Goal: Task Accomplishment & Management: Use online tool/utility

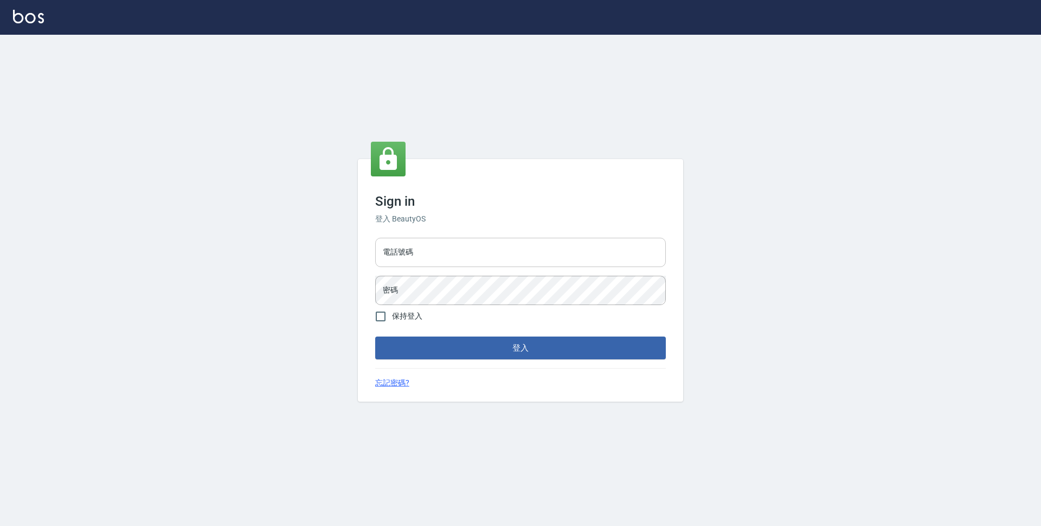
click at [581, 255] on input "電話號碼" at bounding box center [520, 252] width 291 height 29
type input "0423939755"
click at [375, 336] on button "登入" at bounding box center [520, 347] width 291 height 23
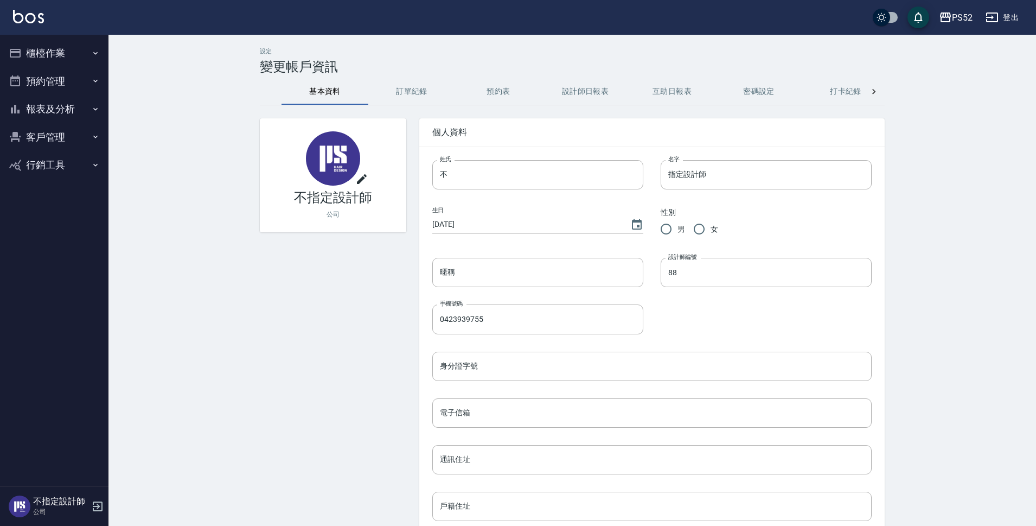
click at [74, 52] on button "櫃檯作業" at bounding box center [54, 53] width 100 height 28
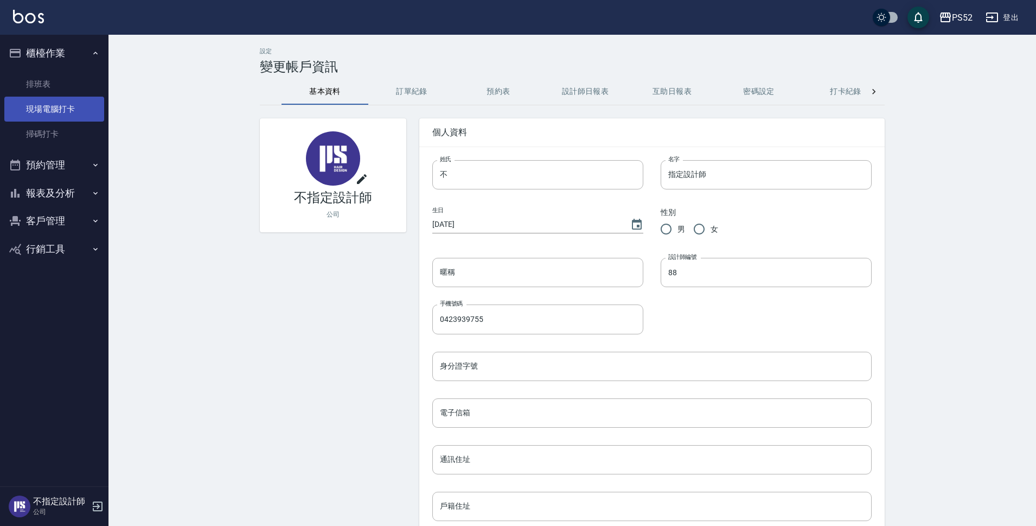
click at [62, 109] on link "現場電腦打卡" at bounding box center [54, 109] width 100 height 25
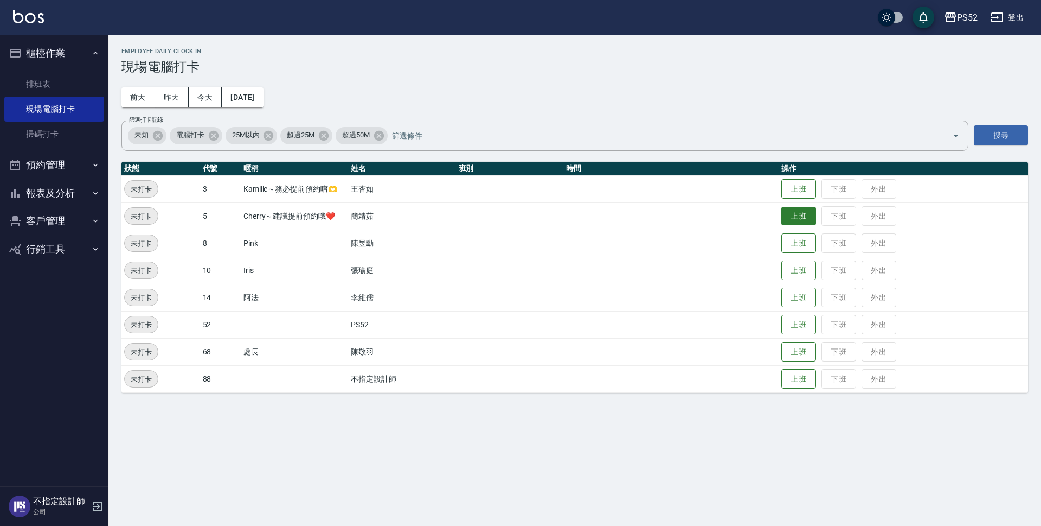
click at [804, 221] on button "上班" at bounding box center [799, 216] width 35 height 19
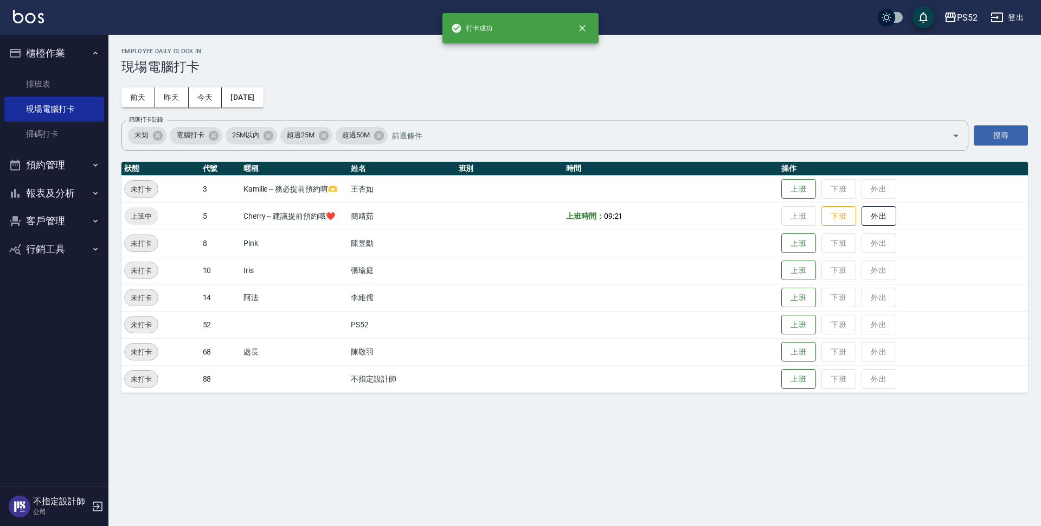
click at [59, 165] on button "預約管理" at bounding box center [54, 165] width 100 height 28
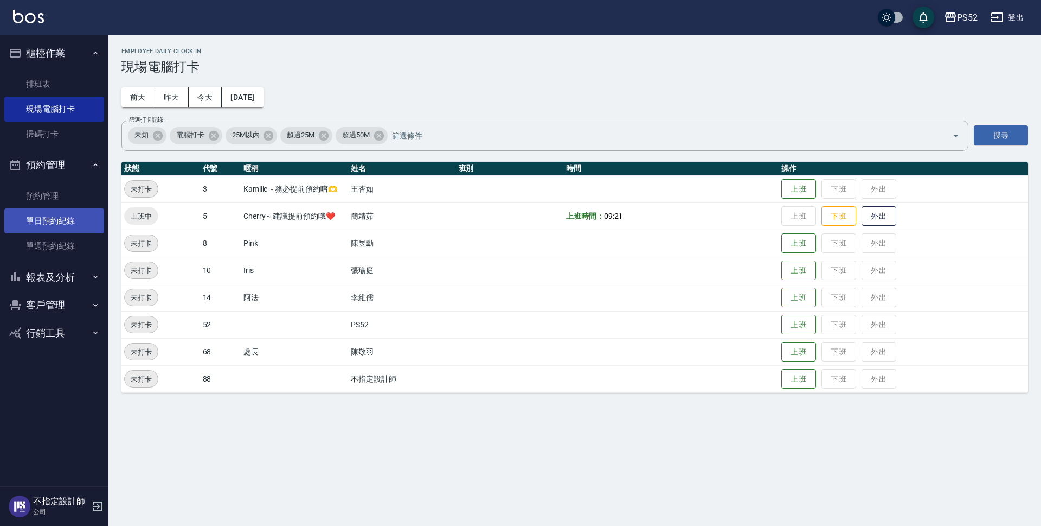
click at [69, 216] on link "單日預約紀錄" at bounding box center [54, 220] width 100 height 25
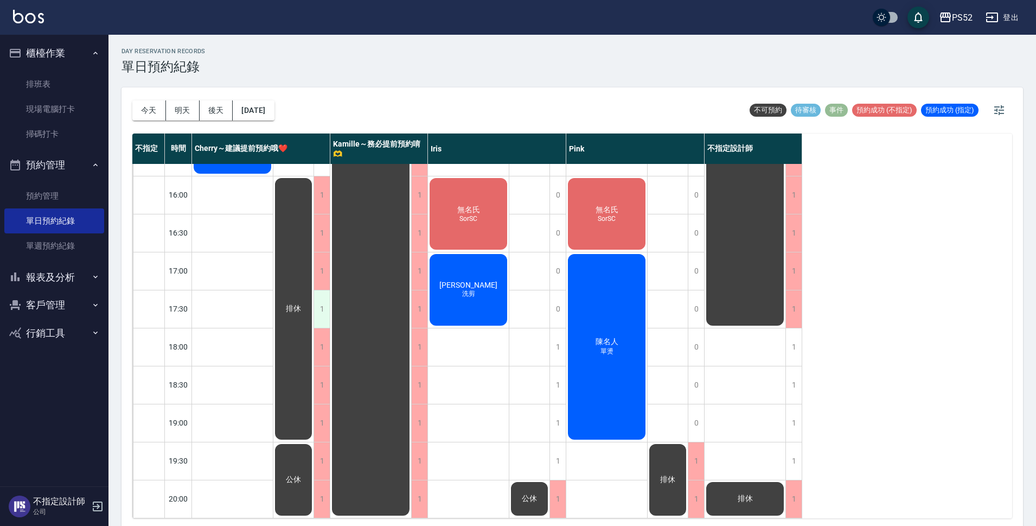
scroll to position [415, 0]
click at [187, 111] on button "明天" at bounding box center [183, 110] width 34 height 20
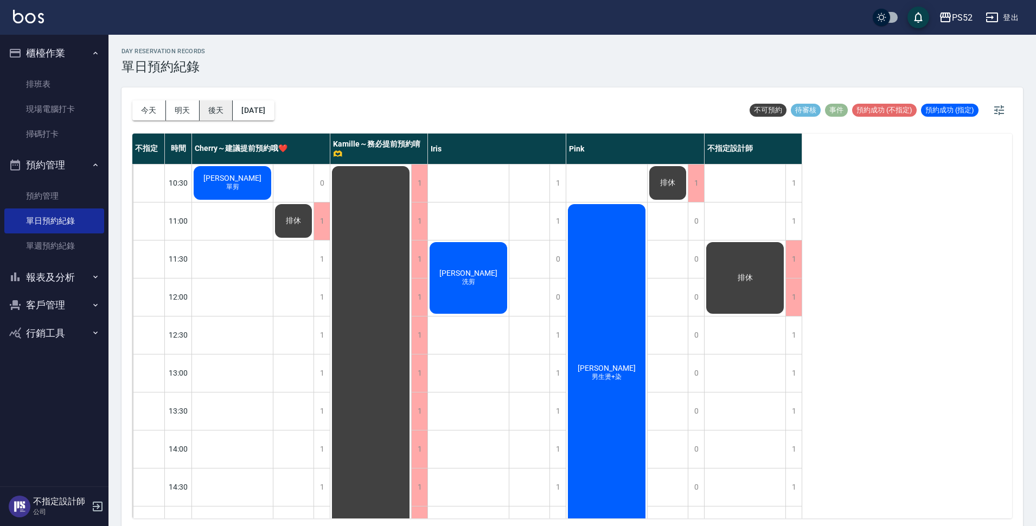
click at [217, 111] on button "後天" at bounding box center [217, 110] width 34 height 20
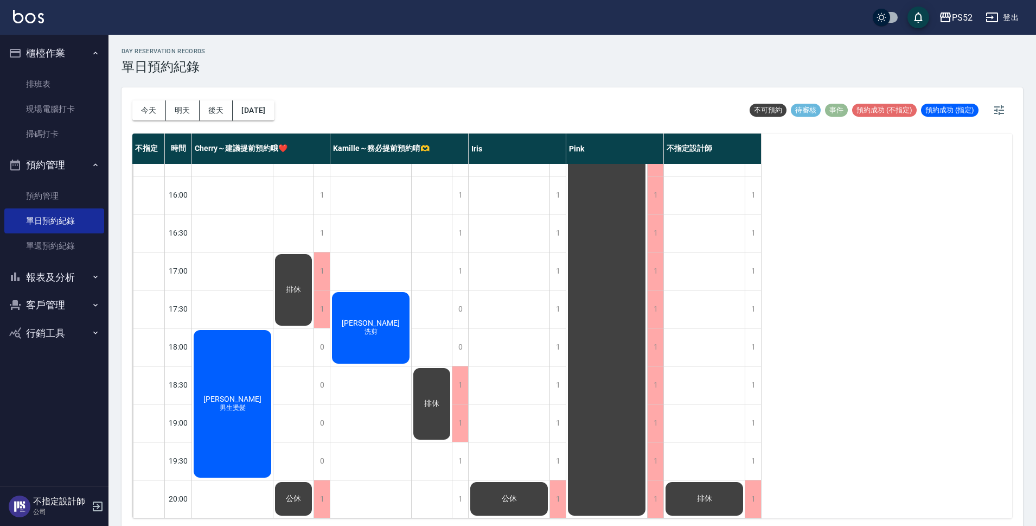
scroll to position [415, 0]
click at [274, 105] on button "[DATE]" at bounding box center [253, 110] width 41 height 20
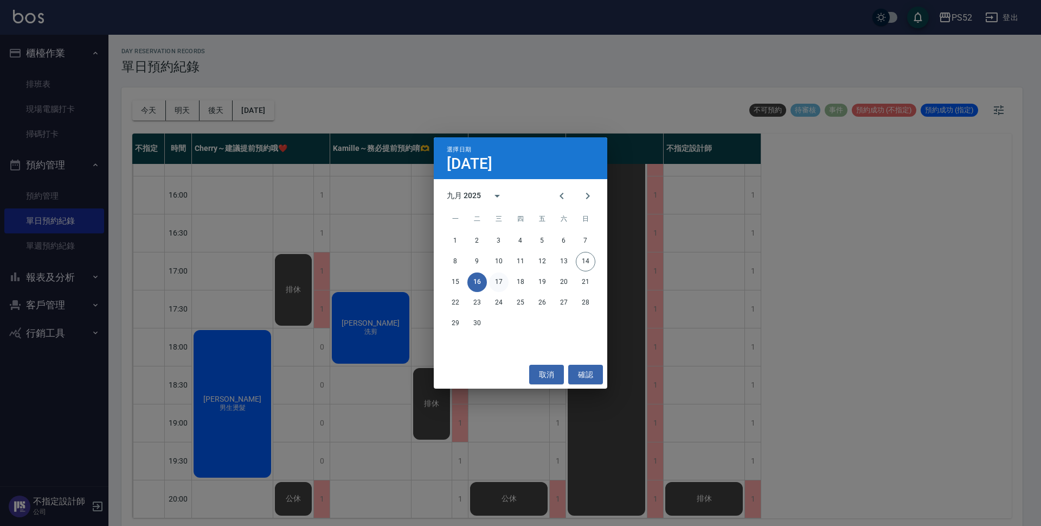
click at [497, 286] on button "17" at bounding box center [499, 282] width 20 height 20
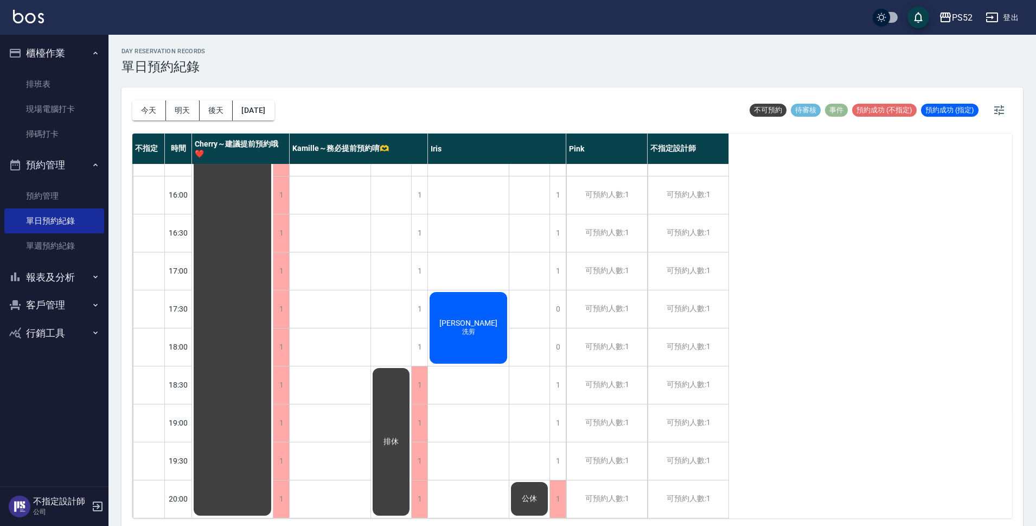
click at [538, 296] on div "公休" at bounding box center [529, 137] width 41 height 759
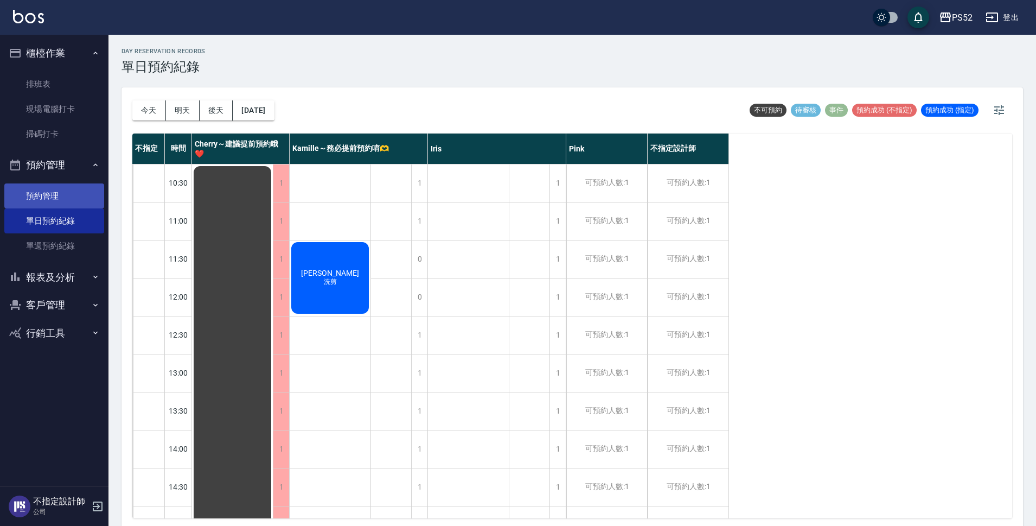
click at [75, 199] on link "預約管理" at bounding box center [54, 195] width 100 height 25
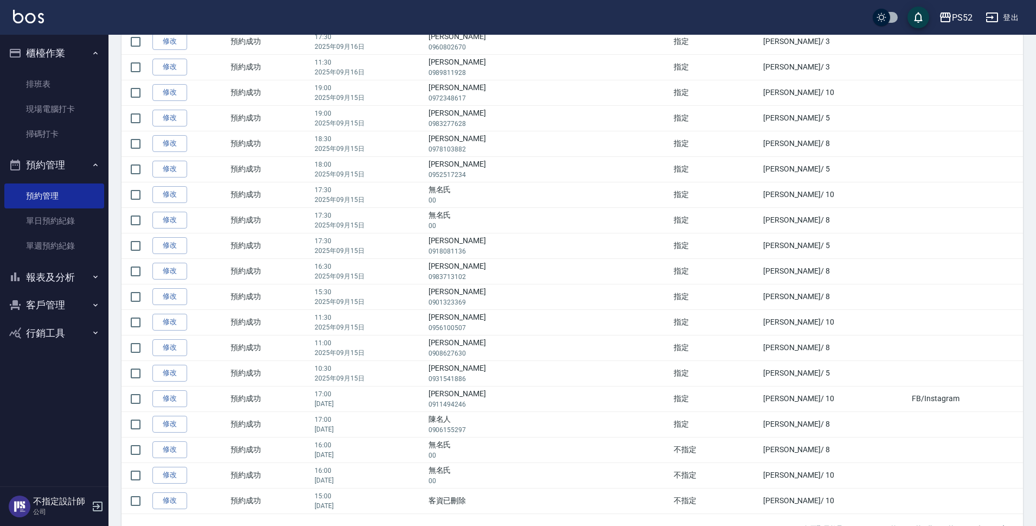
scroll to position [971, 0]
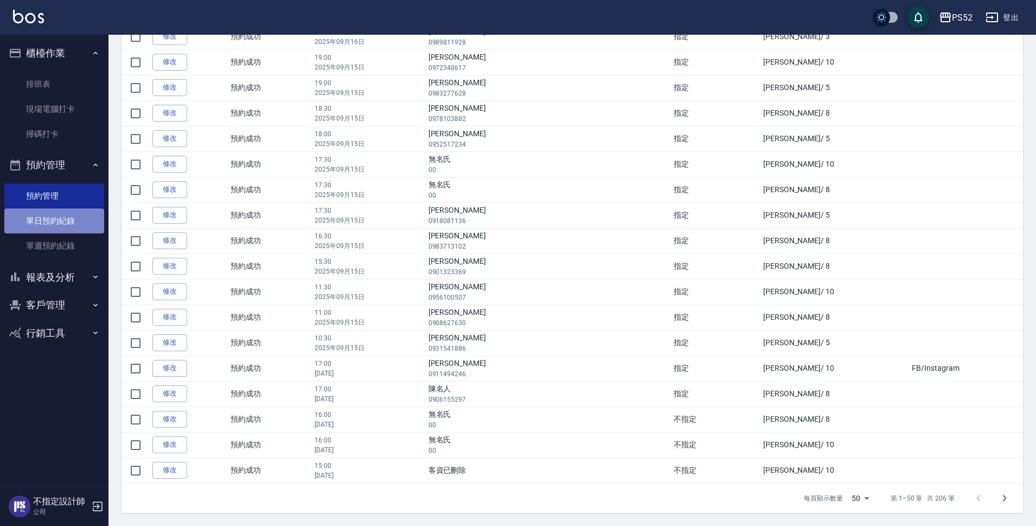
click at [88, 222] on link "單日預約紀錄" at bounding box center [54, 220] width 100 height 25
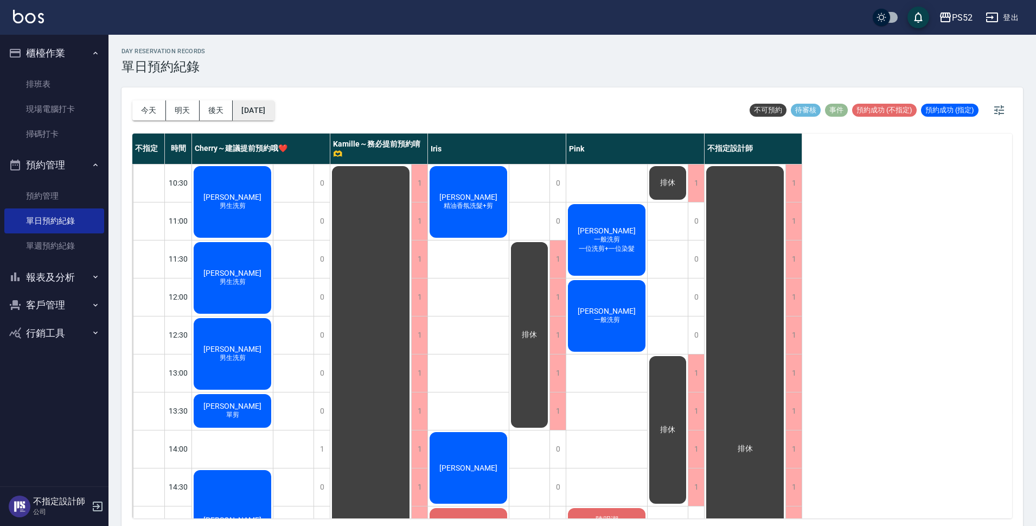
click at [265, 112] on button "[DATE]" at bounding box center [253, 110] width 41 height 20
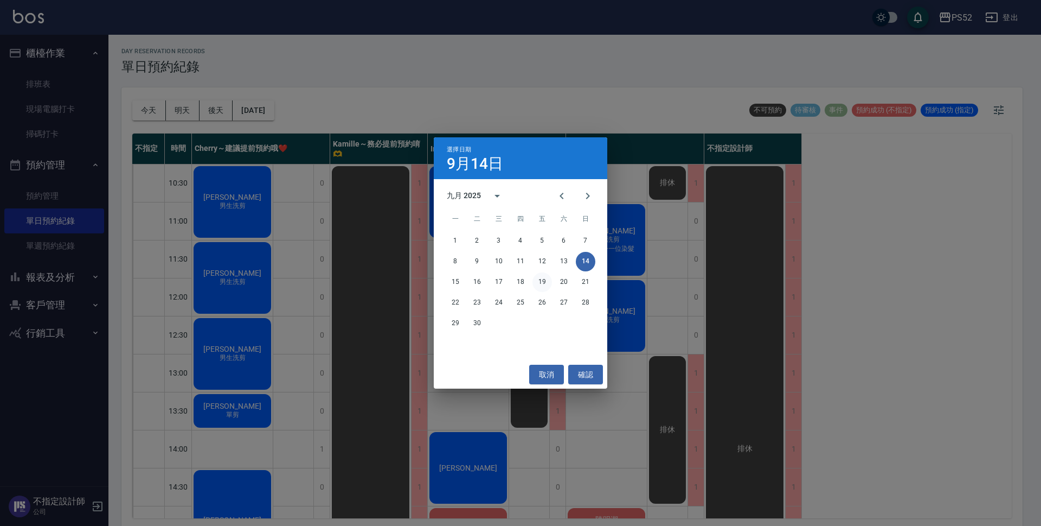
click at [543, 274] on button "19" at bounding box center [543, 282] width 20 height 20
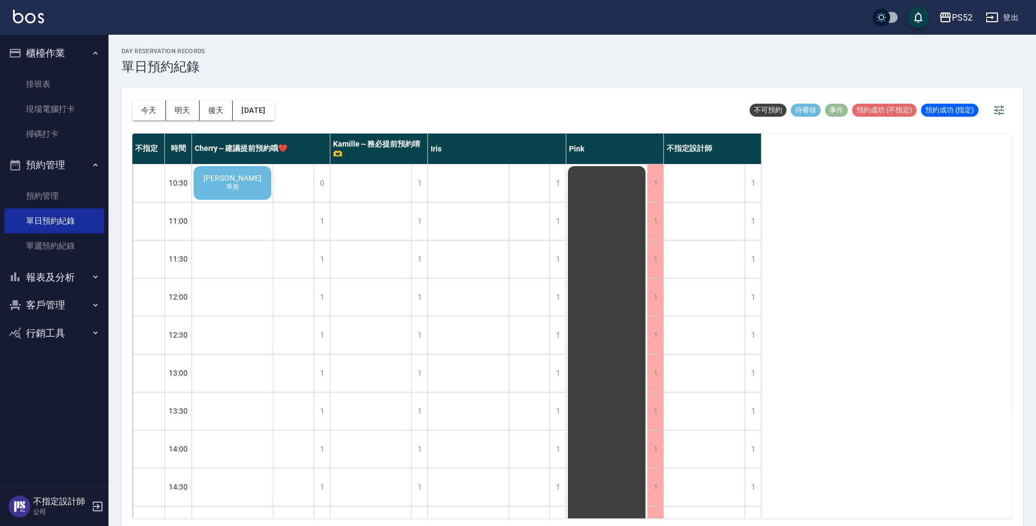
click at [230, 170] on div "[PERSON_NAME] 單剪" at bounding box center [232, 182] width 81 height 37
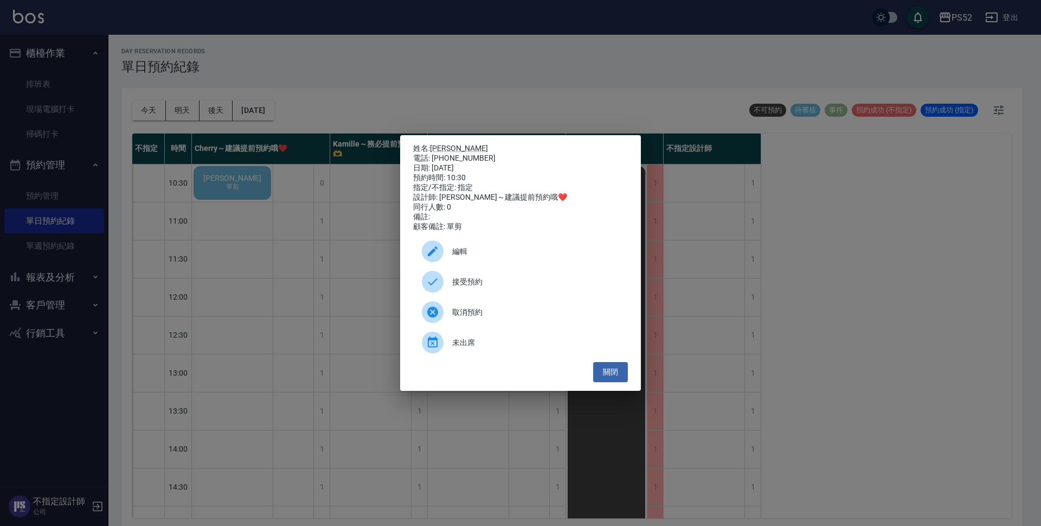
click at [482, 287] on span "接受預約" at bounding box center [535, 281] width 167 height 11
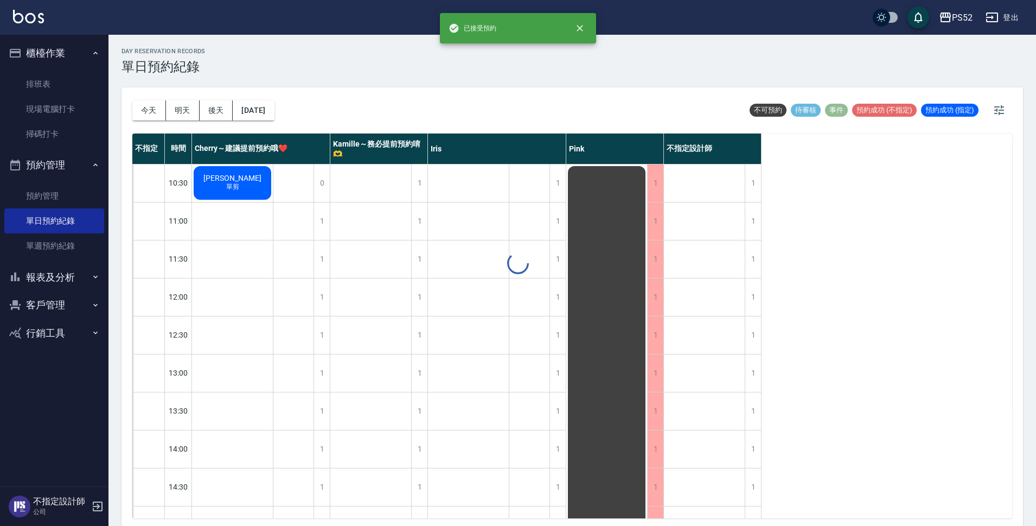
click at [273, 106] on div "day Reservation records 單日預約紀錄 [DATE] [DATE] [DATE] [DATE] 不可預約 待審核 事件 預約成功 (不指…" at bounding box center [572, 282] width 928 height 494
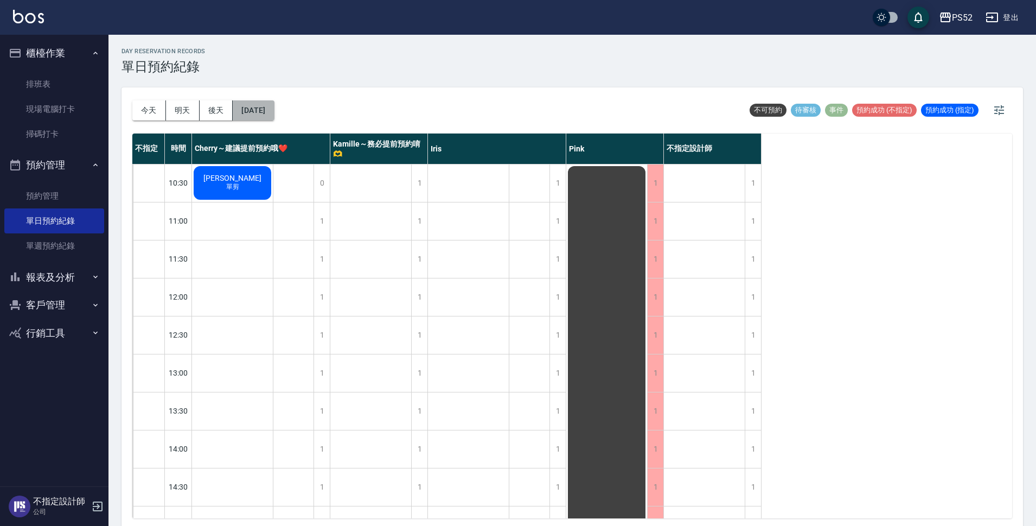
click at [251, 119] on button "[DATE]" at bounding box center [253, 110] width 41 height 20
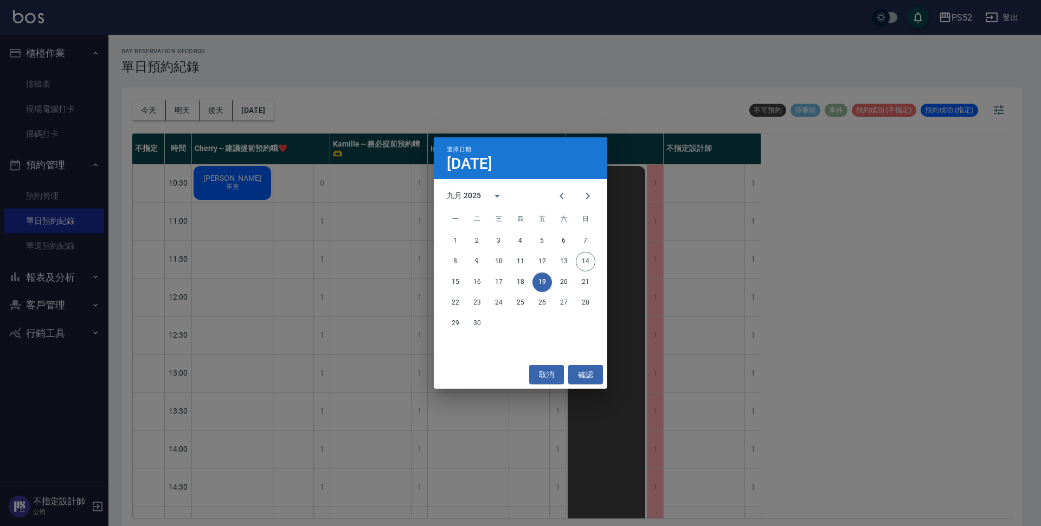
click at [601, 202] on div "九月 2025" at bounding box center [521, 196] width 174 height 16
click at [590, 197] on icon "Next month" at bounding box center [587, 195] width 13 height 13
click at [573, 264] on button "11" at bounding box center [564, 262] width 20 height 20
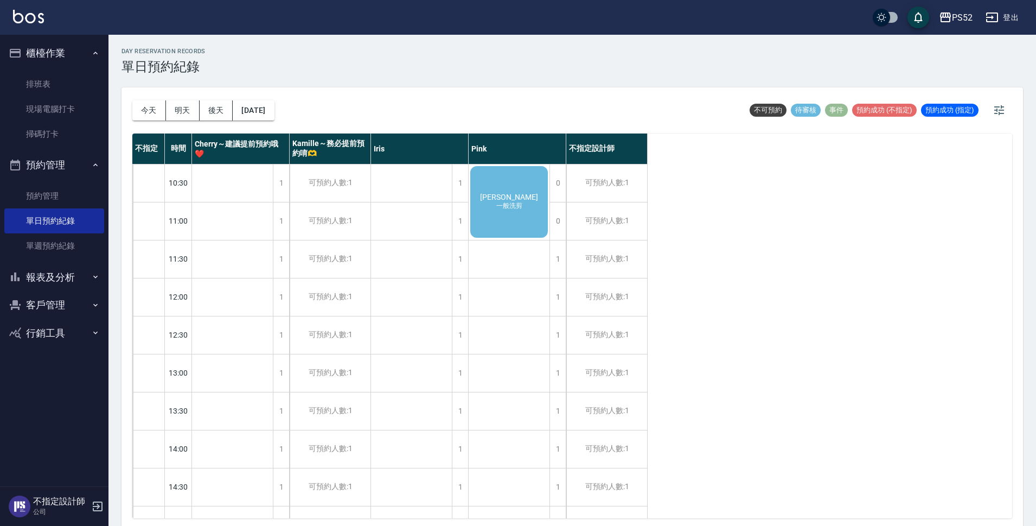
click at [534, 219] on div "[PERSON_NAME] 一般洗剪" at bounding box center [509, 201] width 81 height 75
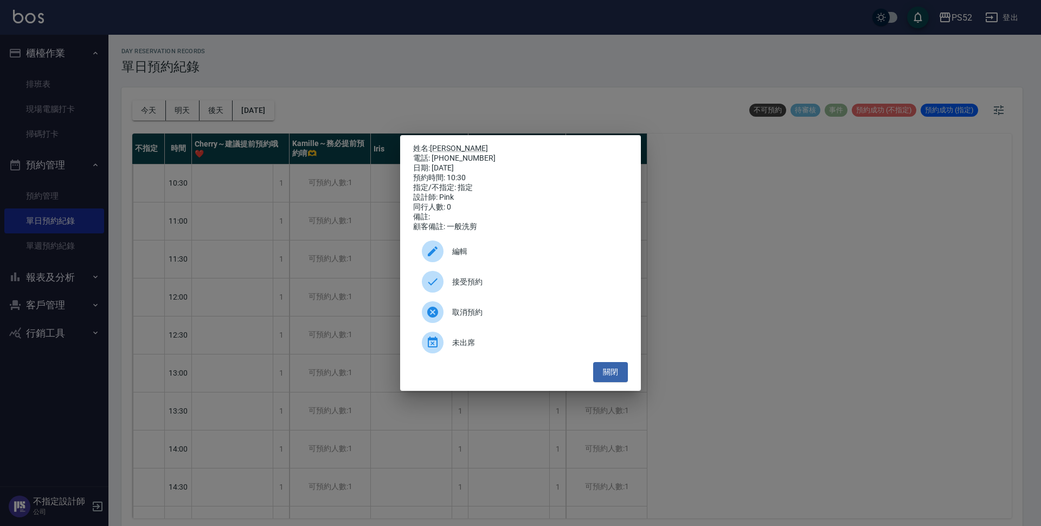
click at [485, 285] on span "接受預約" at bounding box center [535, 281] width 167 height 11
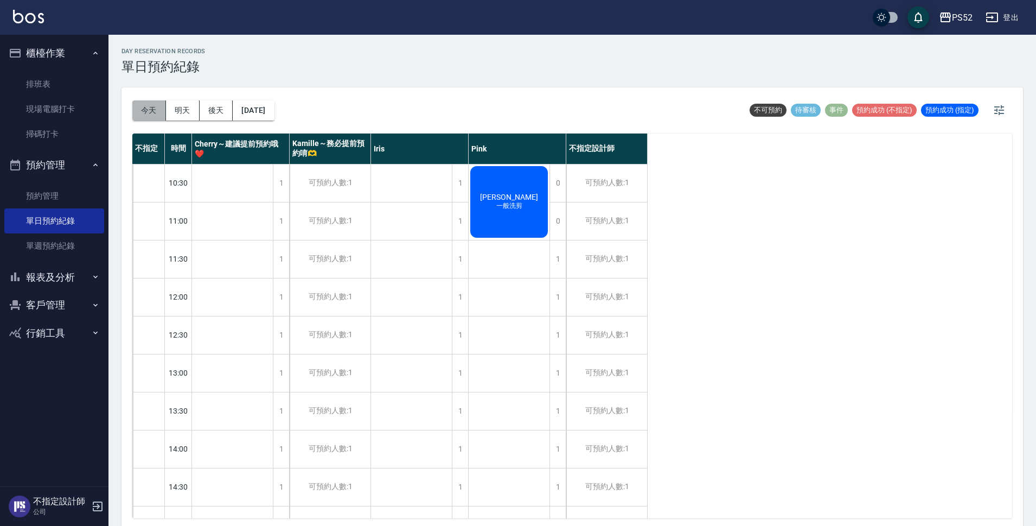
click at [158, 105] on button "今天" at bounding box center [149, 110] width 34 height 20
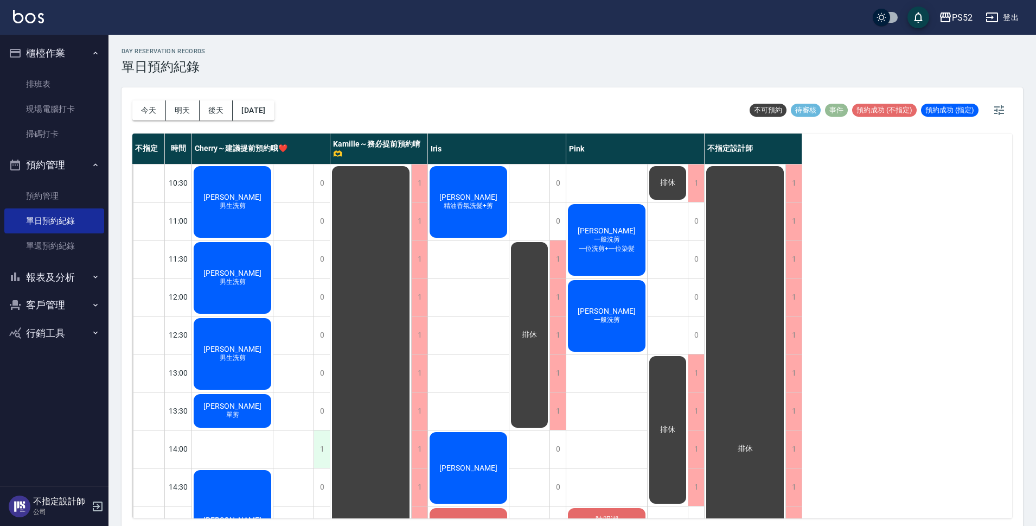
click at [319, 453] on div "1" at bounding box center [322, 448] width 16 height 37
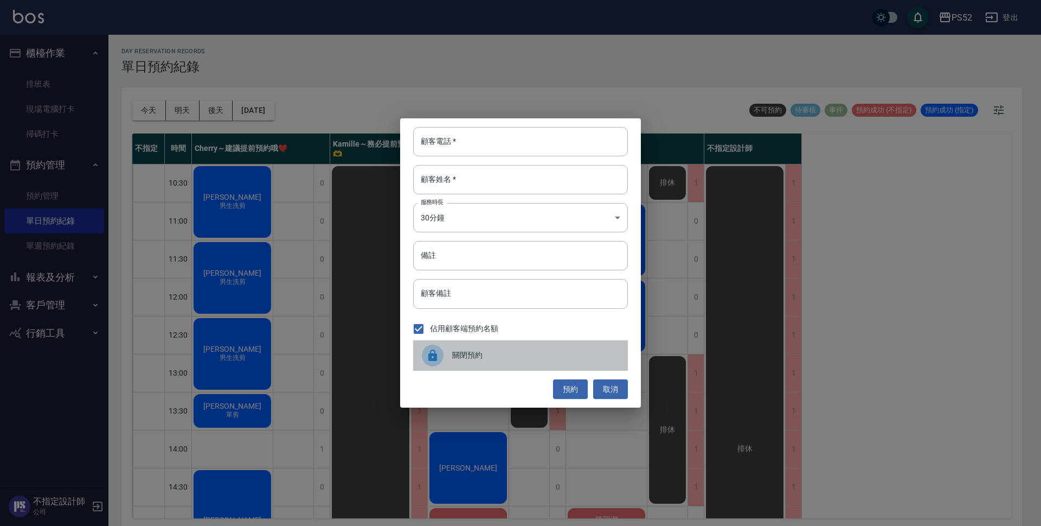
click at [483, 350] on span "關閉預約" at bounding box center [535, 354] width 167 height 11
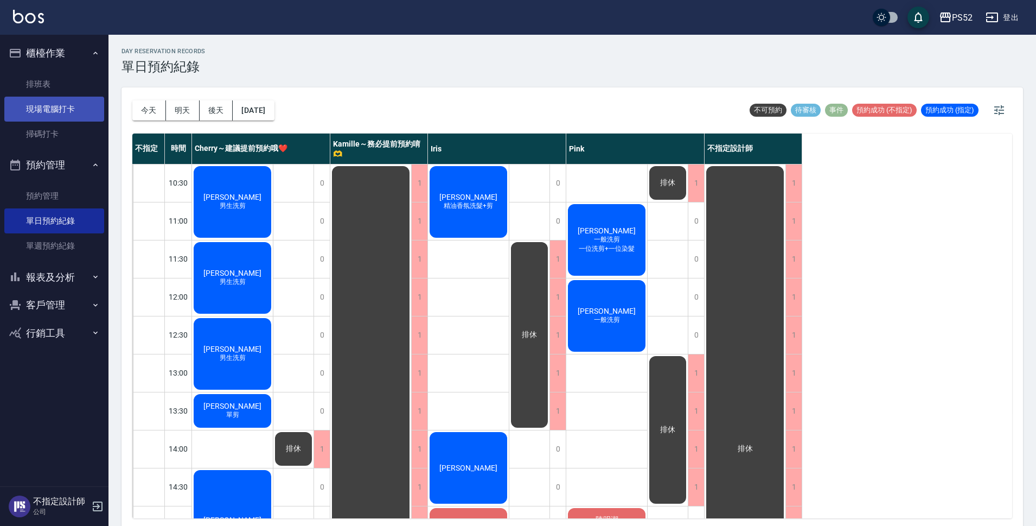
click at [87, 111] on link "現場電腦打卡" at bounding box center [54, 109] width 100 height 25
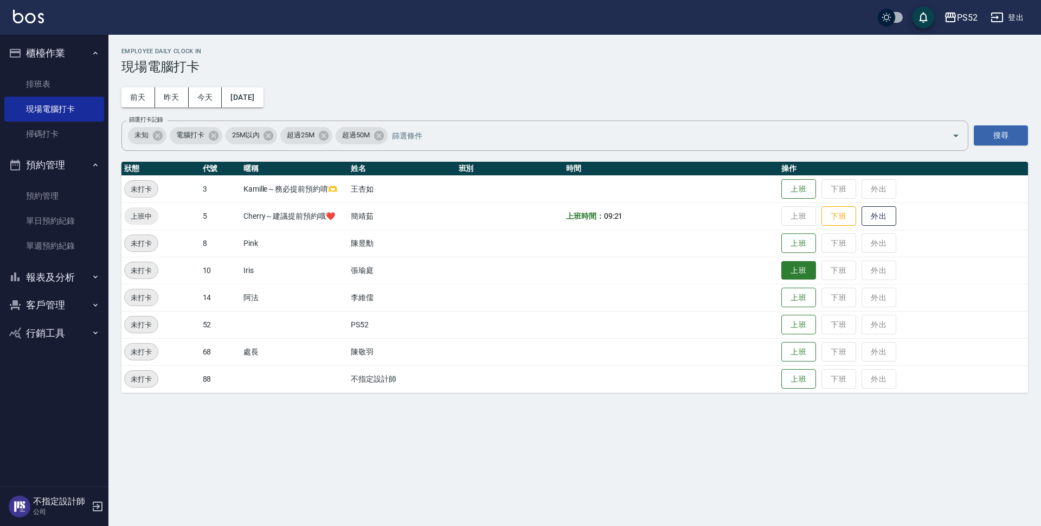
click at [795, 276] on button "上班" at bounding box center [799, 270] width 35 height 19
click at [808, 245] on button "上班" at bounding box center [799, 243] width 35 height 19
